Goal: Check status: Check status

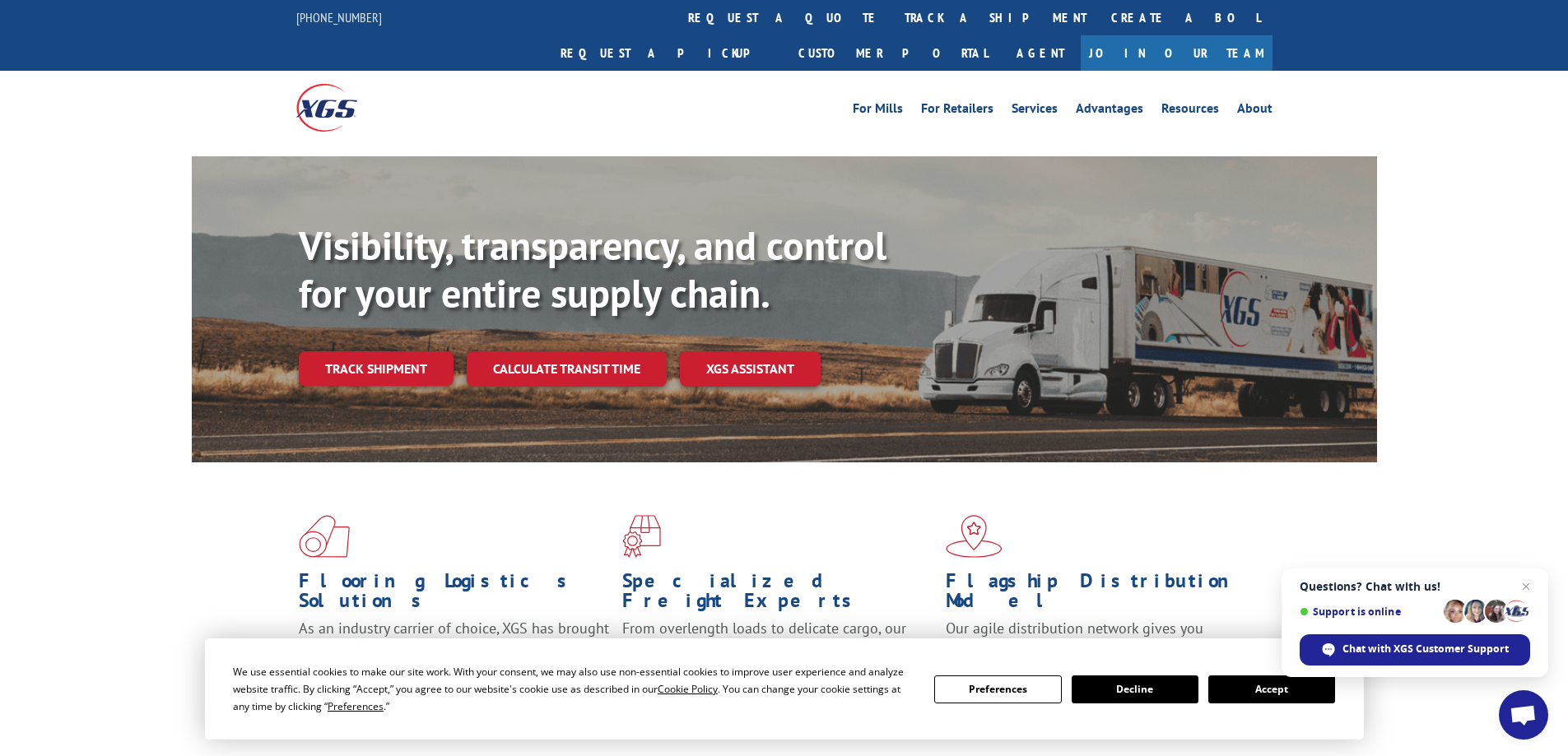
click at [1232, 688] on button "Accept" at bounding box center [1272, 690] width 127 height 28
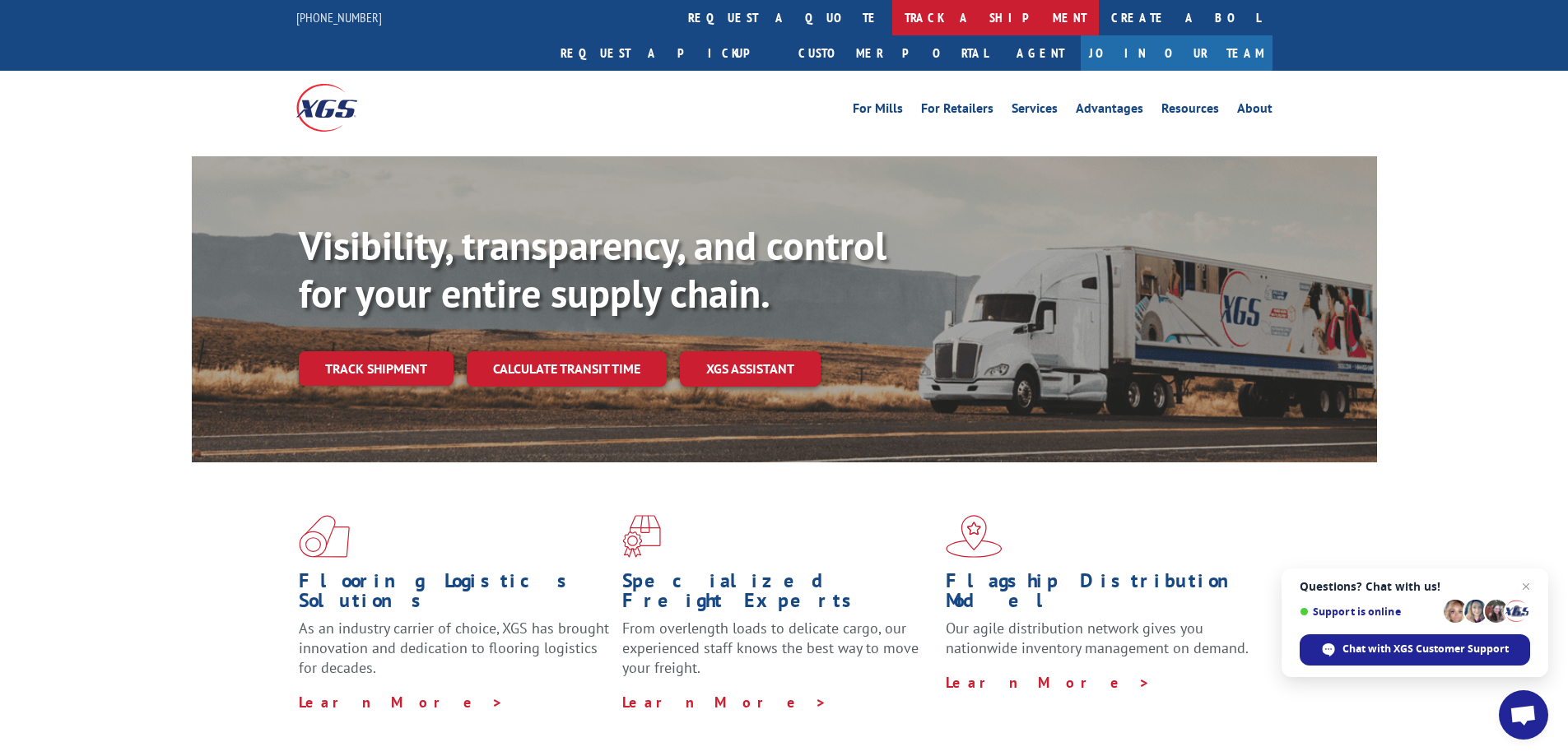
click at [892, 17] on link "track a shipment" at bounding box center [995, 18] width 207 height 36
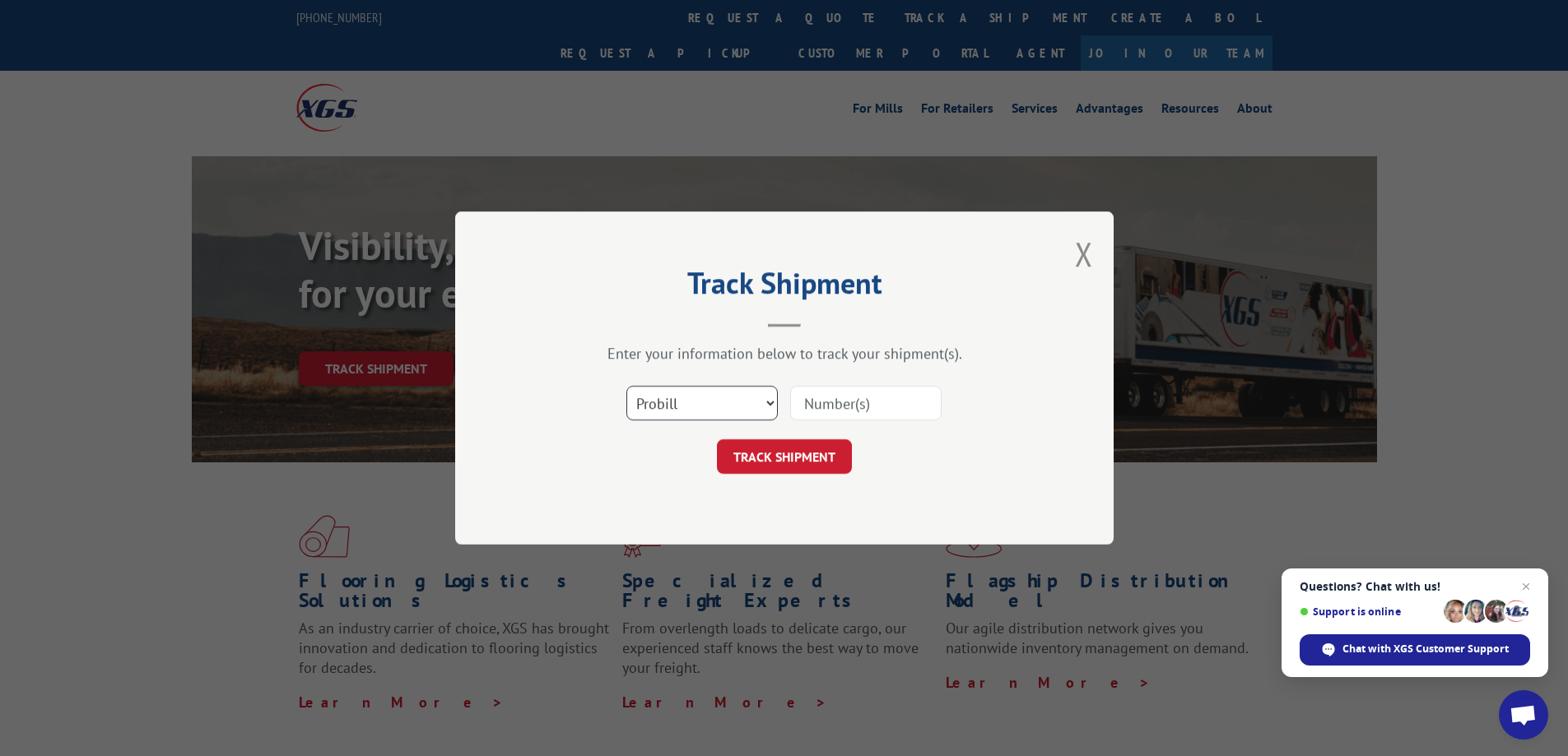
click at [761, 405] on select "Select category... Probill BOL PO" at bounding box center [702, 403] width 151 height 35
select select "bol"
click at [626, 386] on select "Select category... Probill BOL PO" at bounding box center [702, 403] width 151 height 35
click at [849, 408] on input at bounding box center [866, 403] width 151 height 35
type input "7071136"
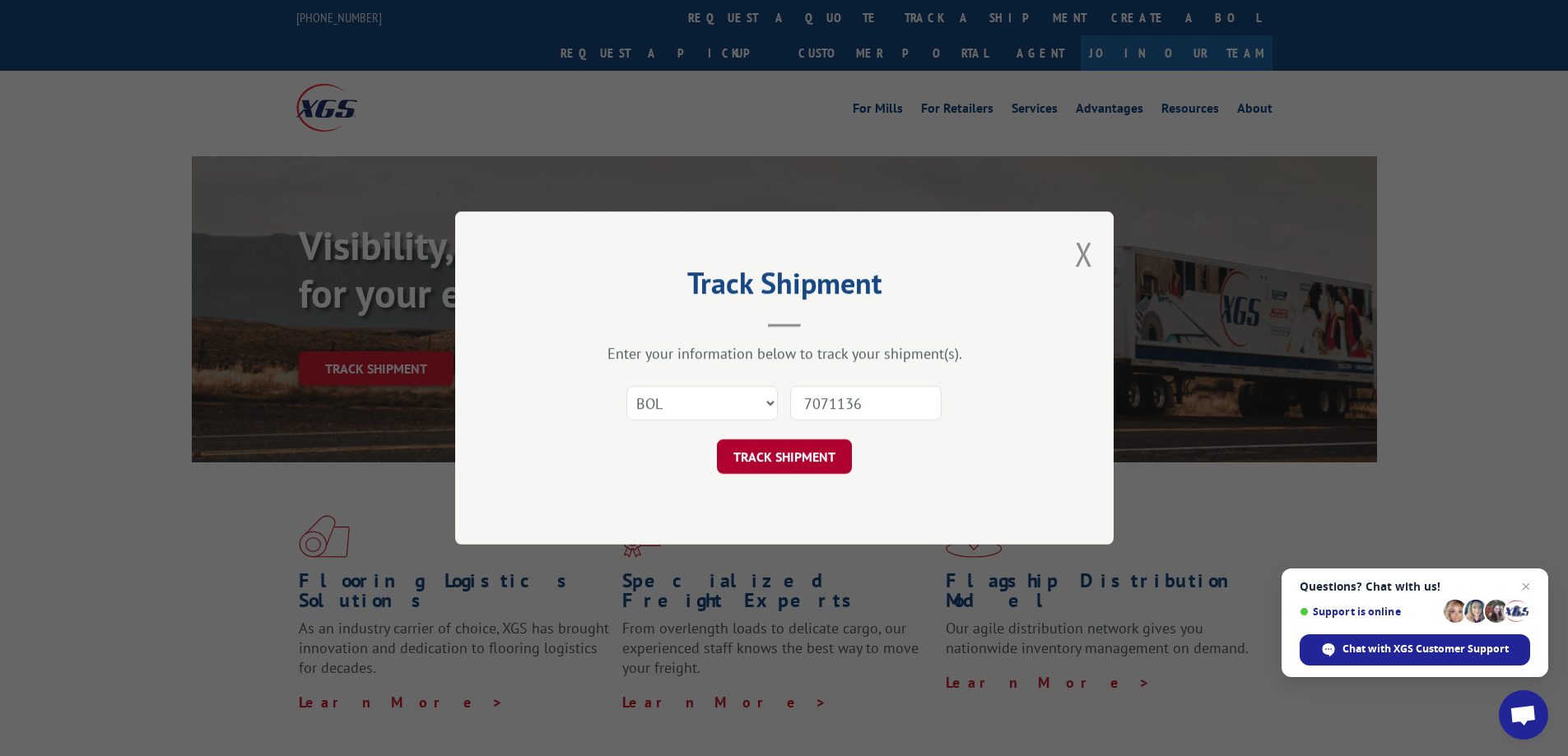
click at [785, 454] on button "TRACK SHIPMENT" at bounding box center [784, 456] width 135 height 35
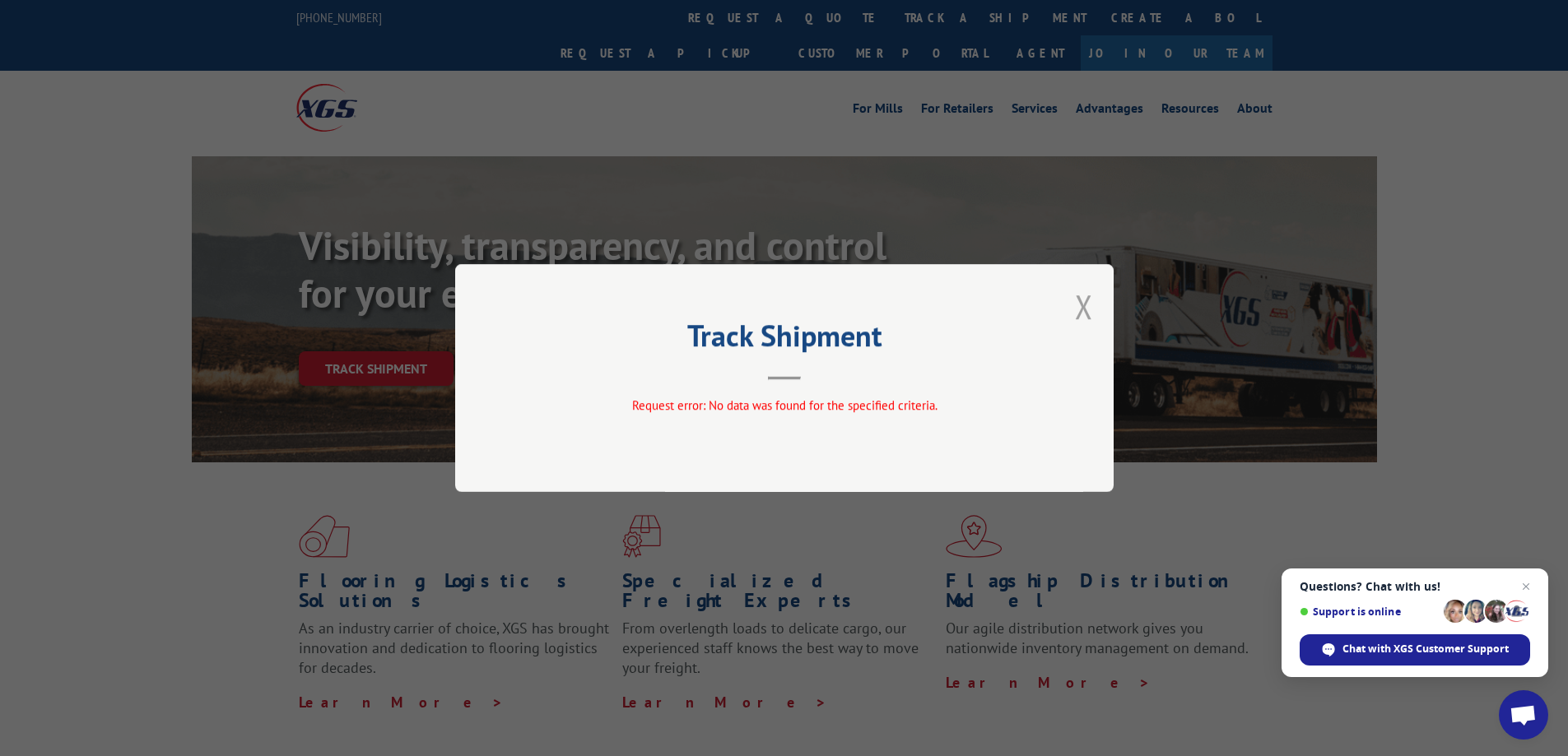
click at [1079, 302] on button "Close modal" at bounding box center [1084, 307] width 18 height 44
